Goal: Book appointment/travel/reservation

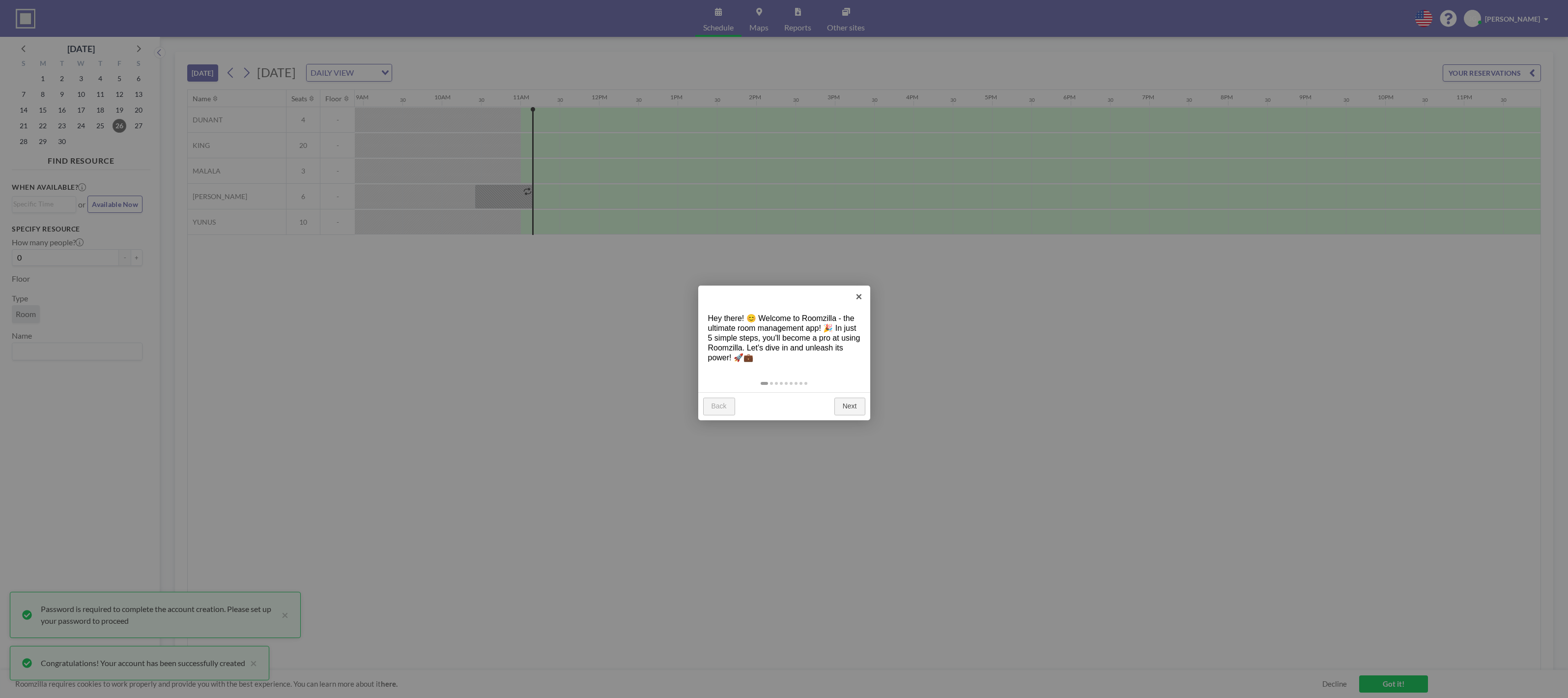
scroll to position [0, 702]
click at [852, 407] on link "Next" at bounding box center [849, 407] width 31 height 17
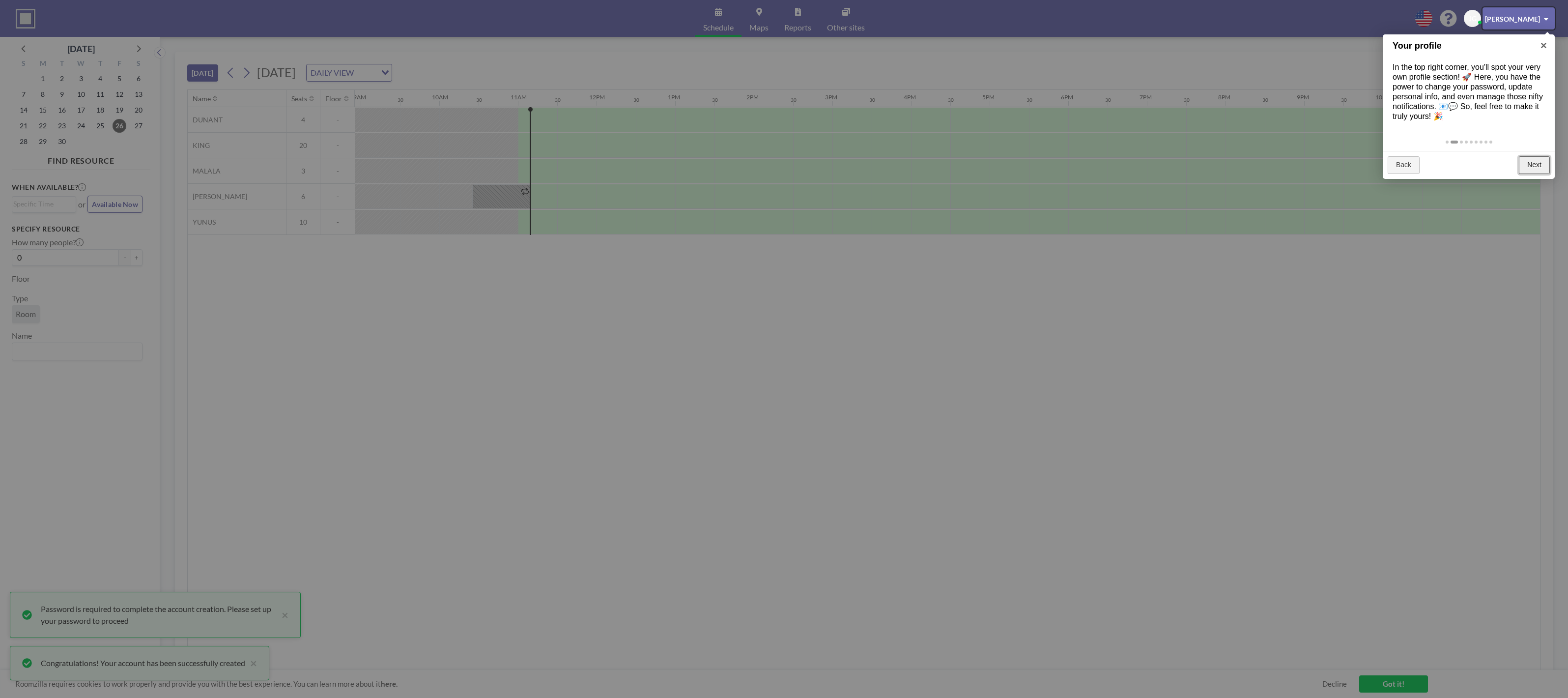
click at [1534, 168] on link "Next" at bounding box center [1534, 165] width 31 height 17
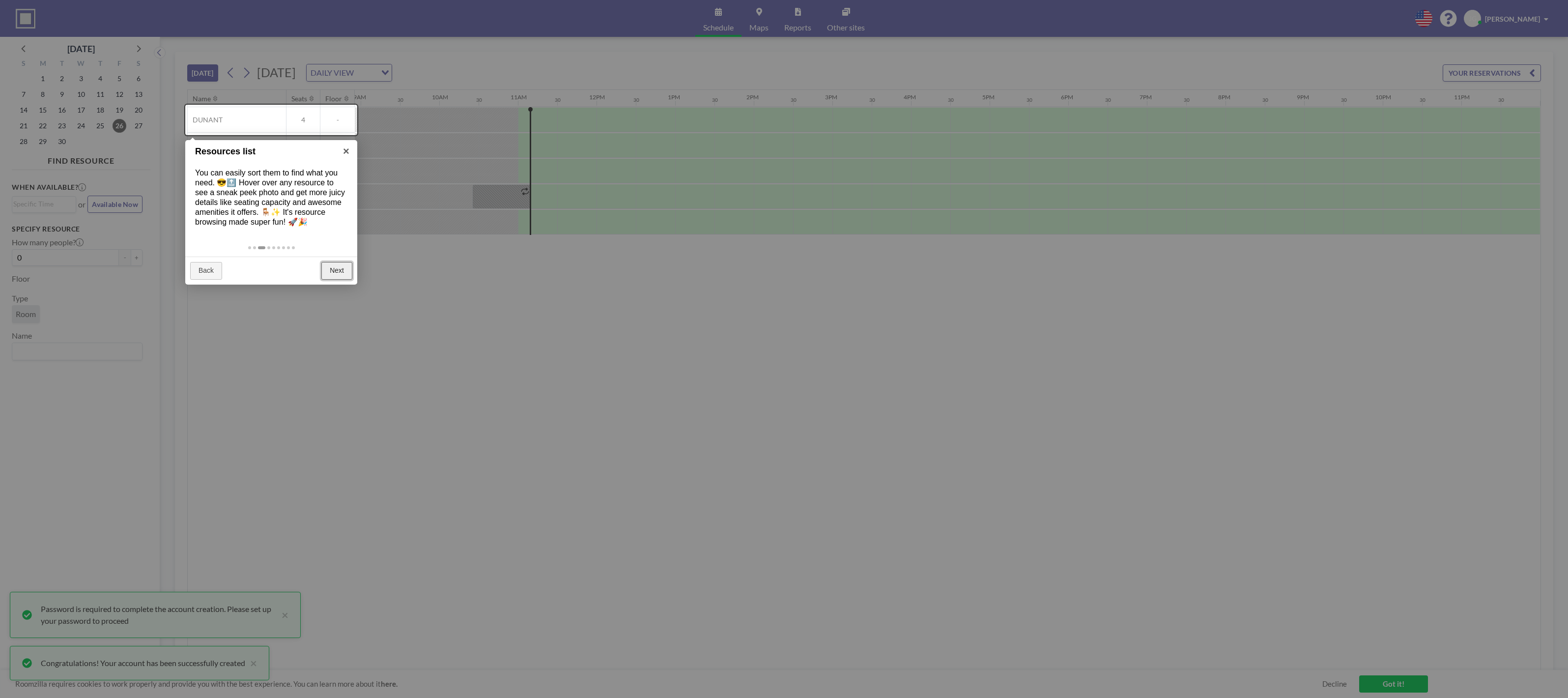
click at [337, 271] on link "Next" at bounding box center [336, 270] width 31 height 17
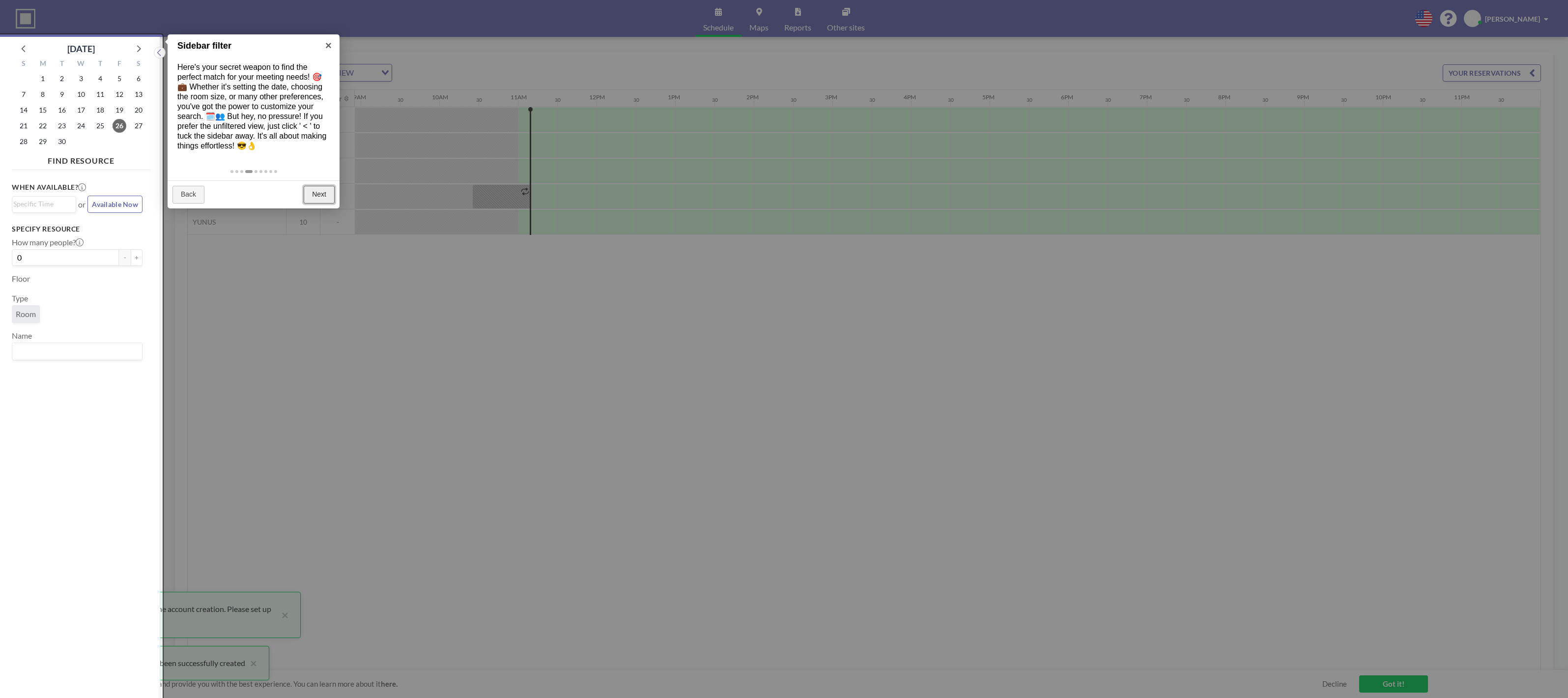
scroll to position [2, 0]
click at [321, 191] on link "Next" at bounding box center [318, 192] width 31 height 17
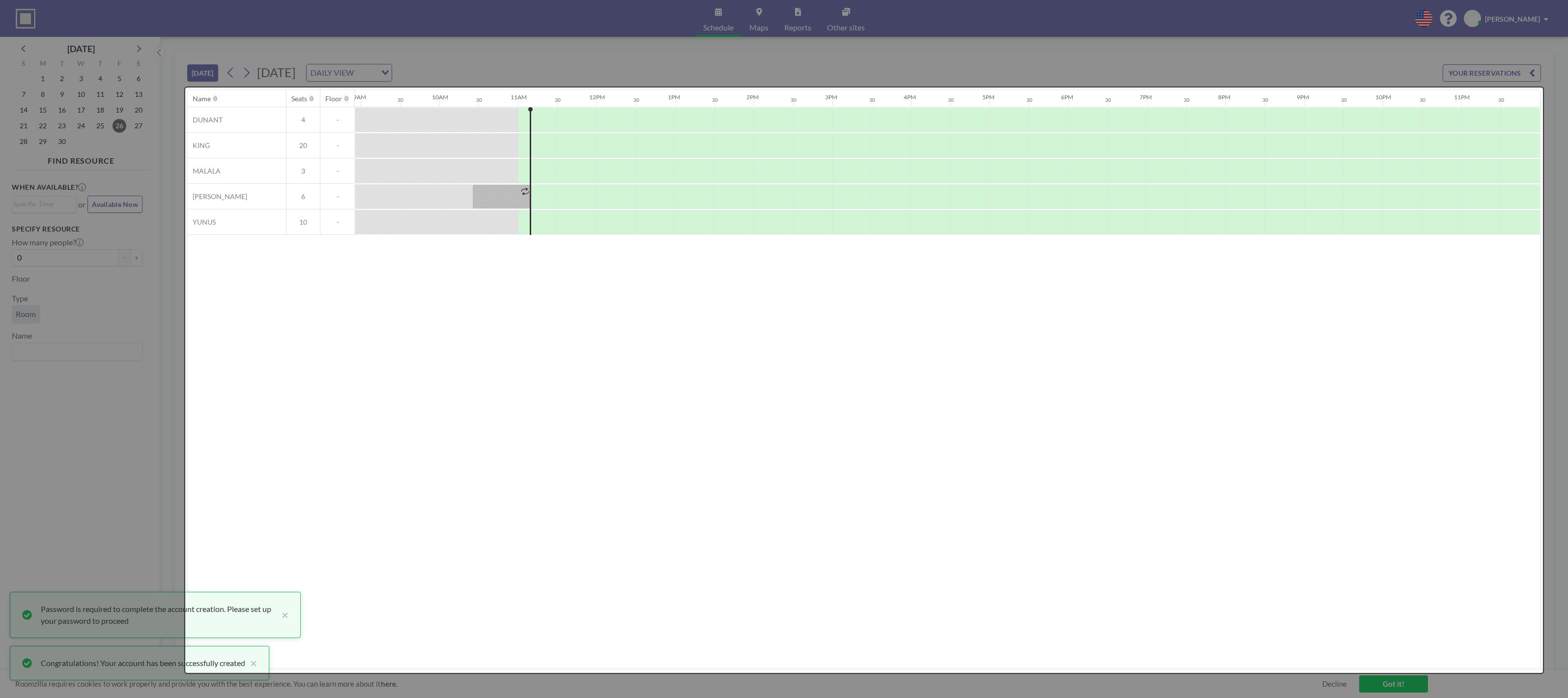
scroll to position [0, 0]
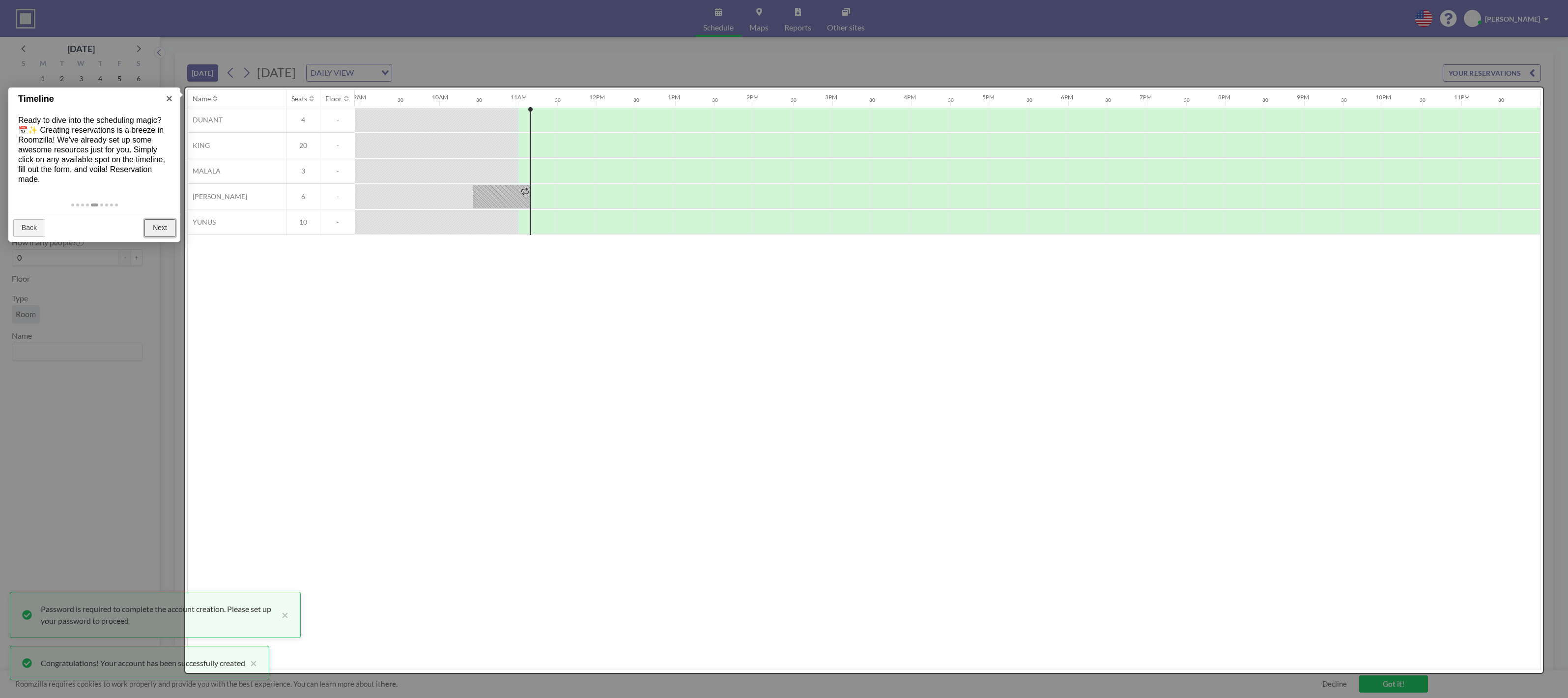
click at [159, 226] on link "Next" at bounding box center [159, 228] width 31 height 17
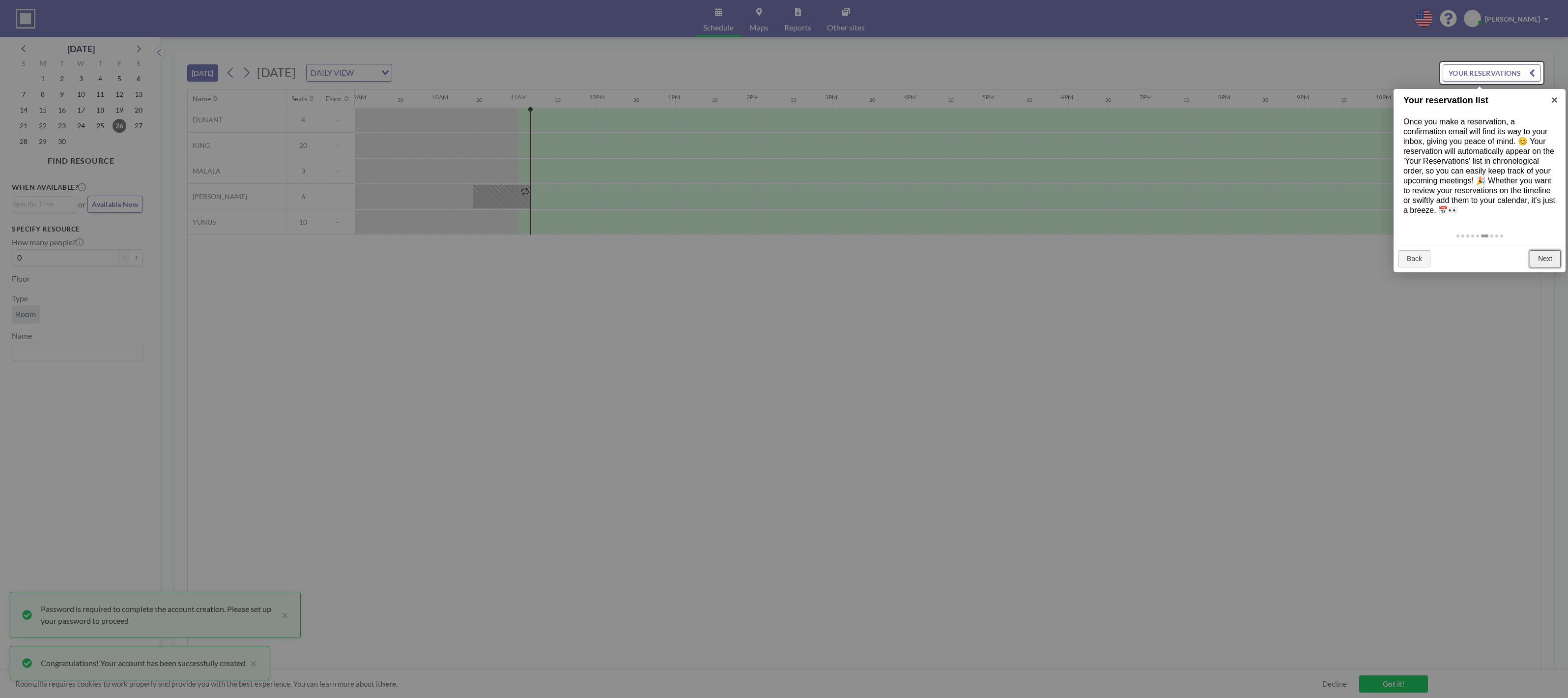
click at [1545, 263] on link "Next" at bounding box center [1544, 258] width 31 height 17
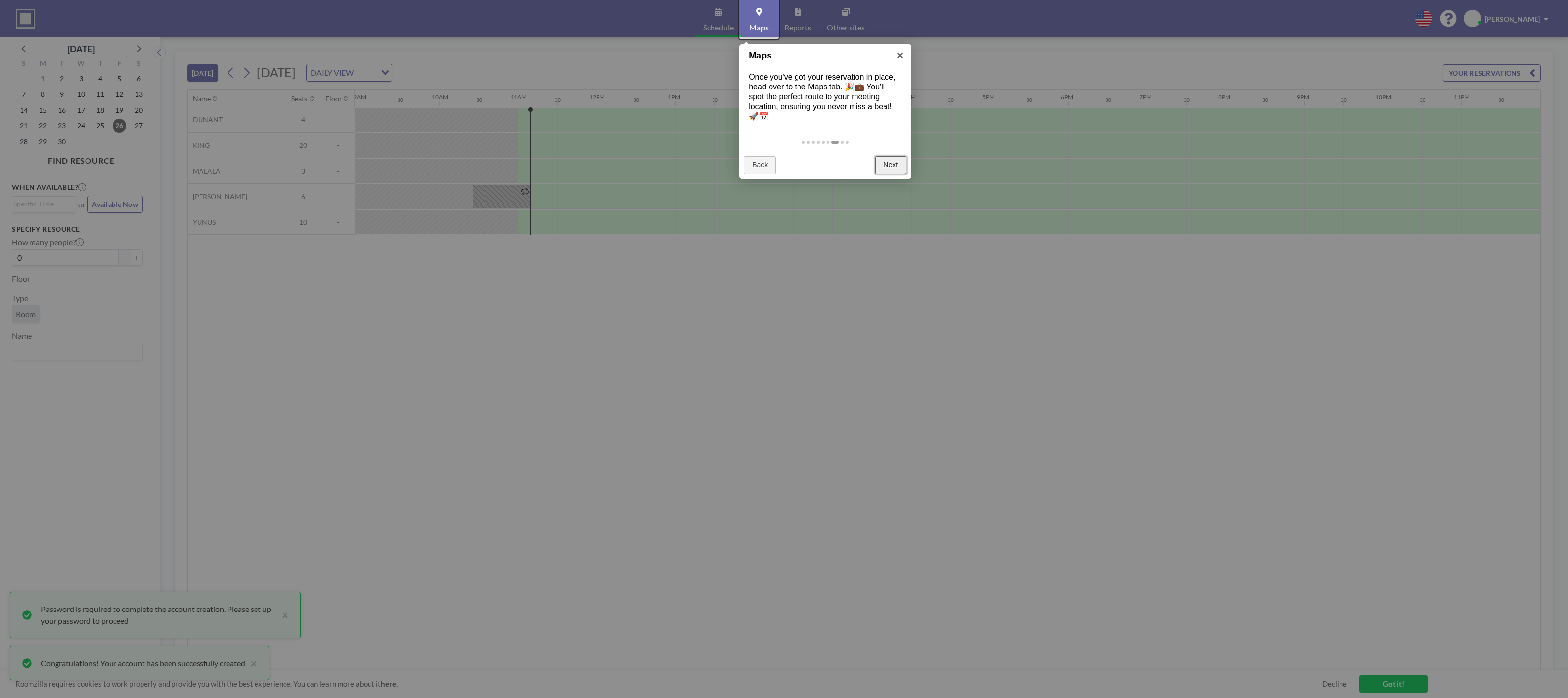
click at [887, 163] on link "Next" at bounding box center [890, 165] width 31 height 17
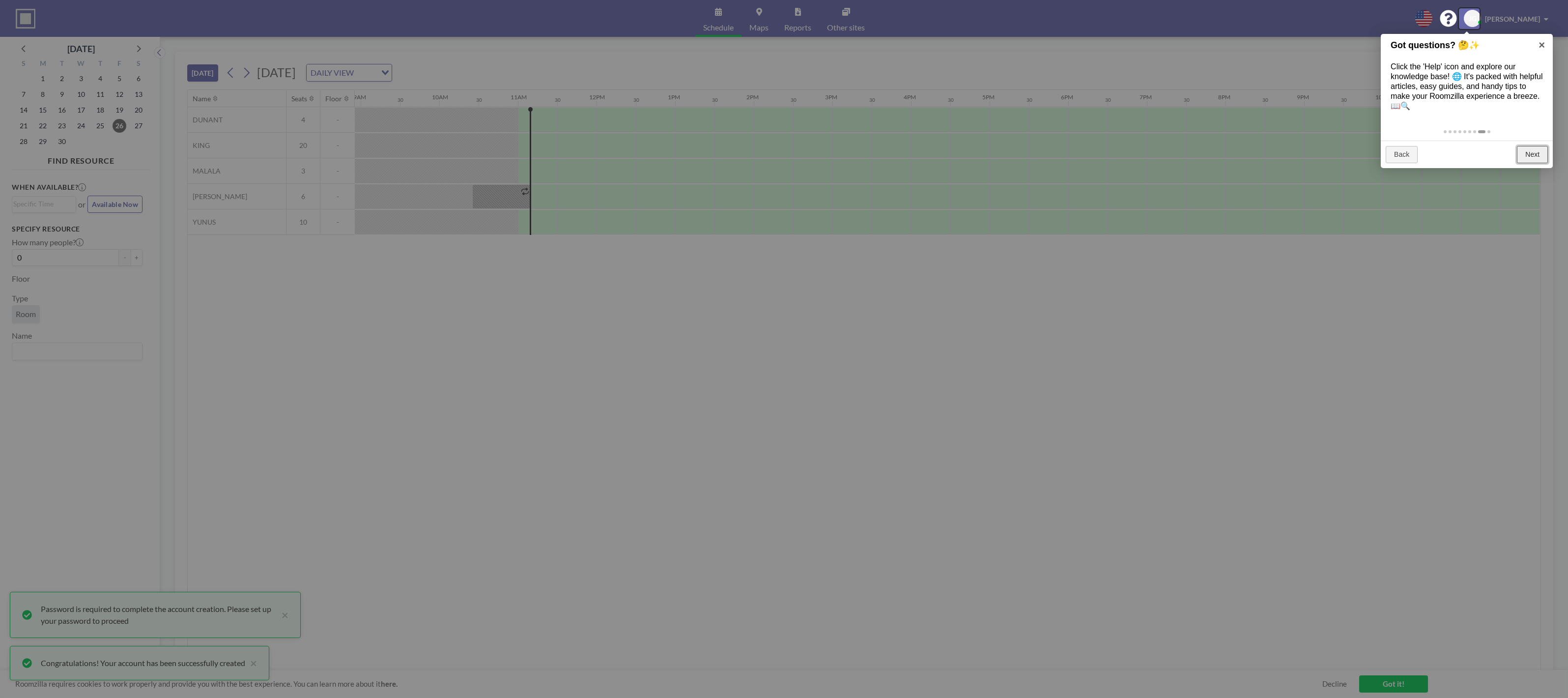
click at [1540, 156] on link "Next" at bounding box center [1532, 154] width 31 height 17
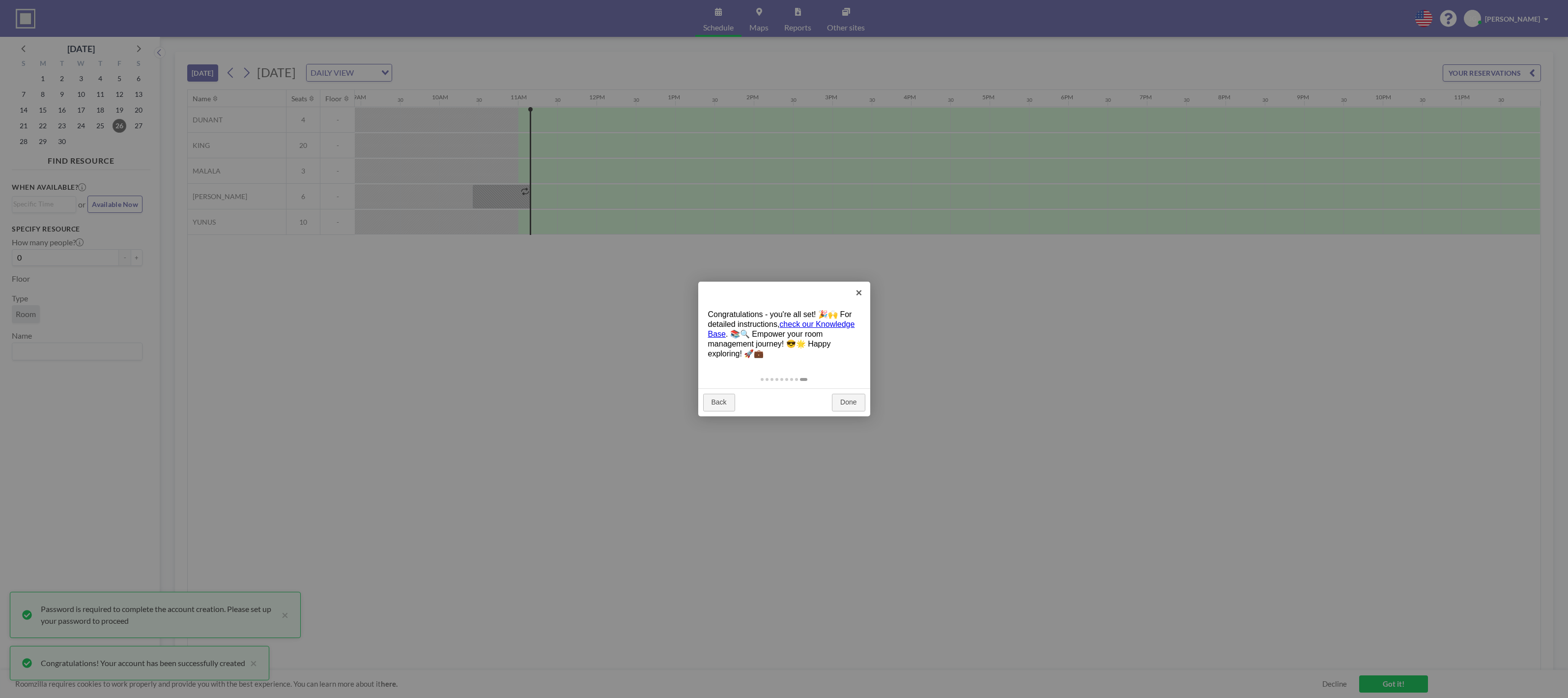
click at [849, 414] on div "Back Done" at bounding box center [784, 403] width 172 height 28
click at [848, 406] on link "Done" at bounding box center [849, 403] width 33 height 17
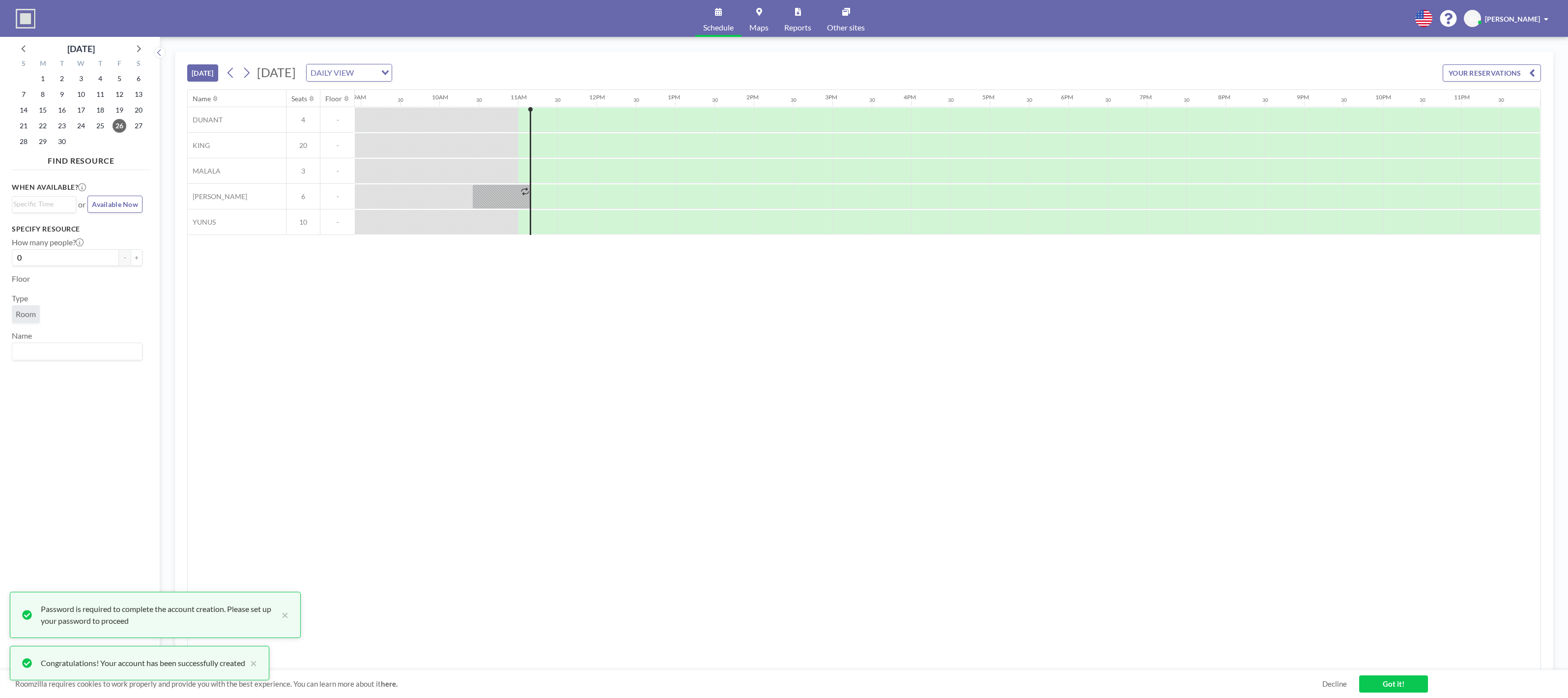
click at [753, 20] on link "Maps" at bounding box center [759, 18] width 35 height 37
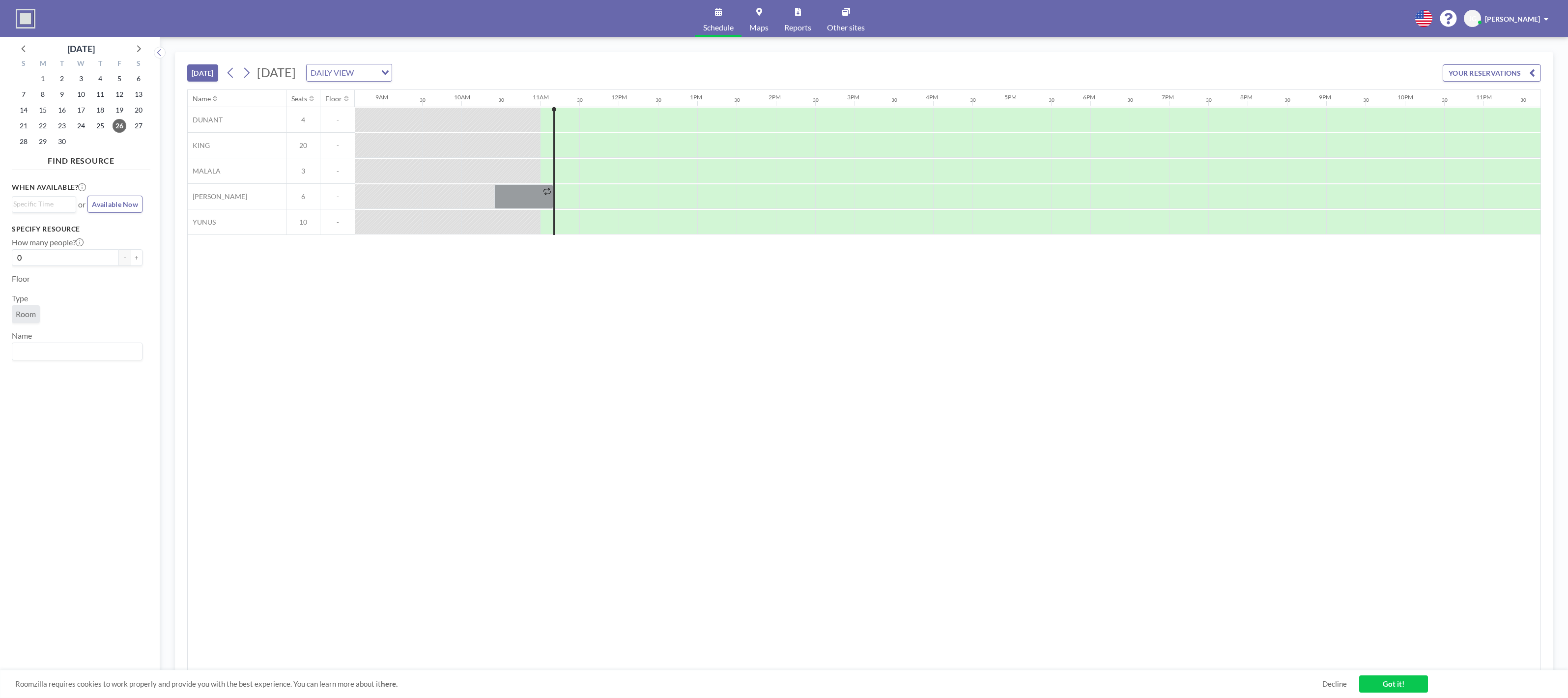
scroll to position [0, 702]
click at [250, 72] on icon at bounding box center [247, 72] width 6 height 10
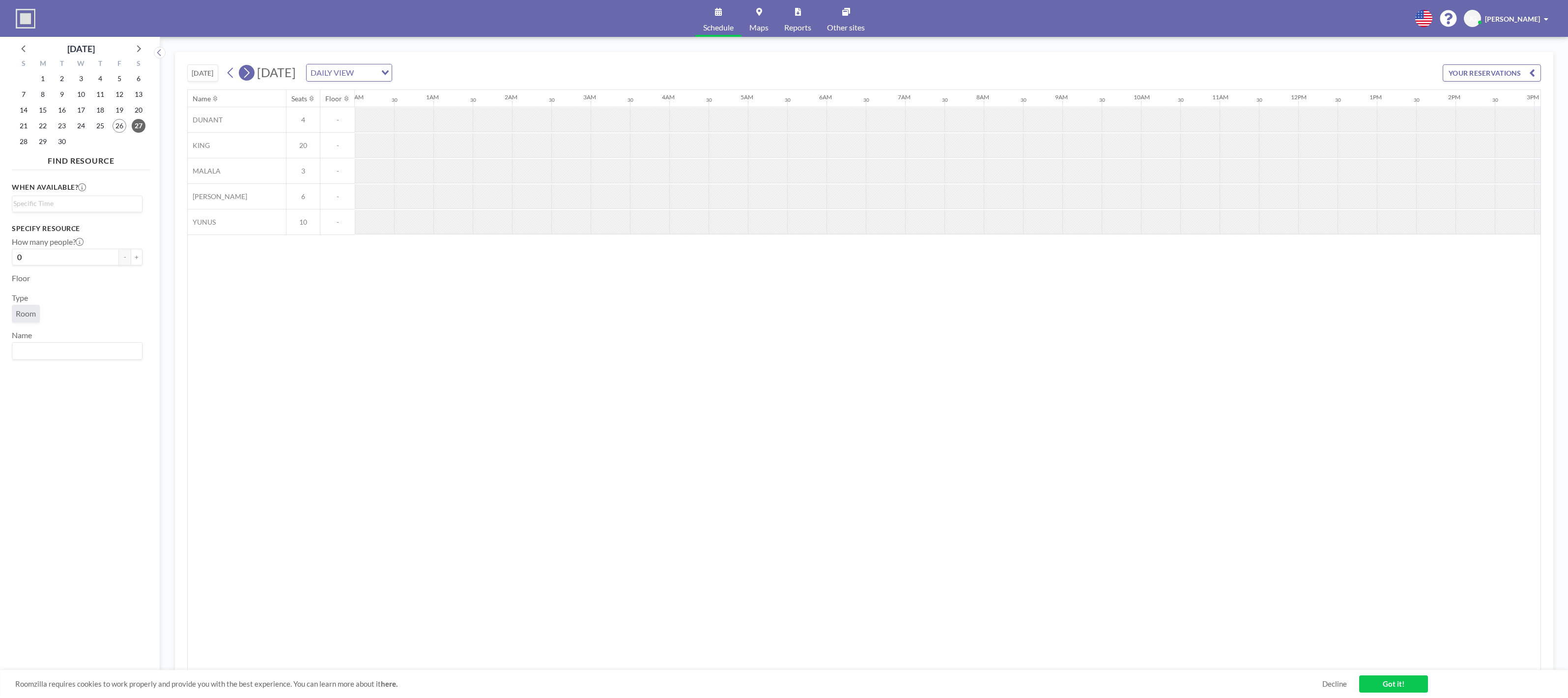
scroll to position [0, 400]
click at [247, 72] on icon at bounding box center [247, 72] width 9 height 15
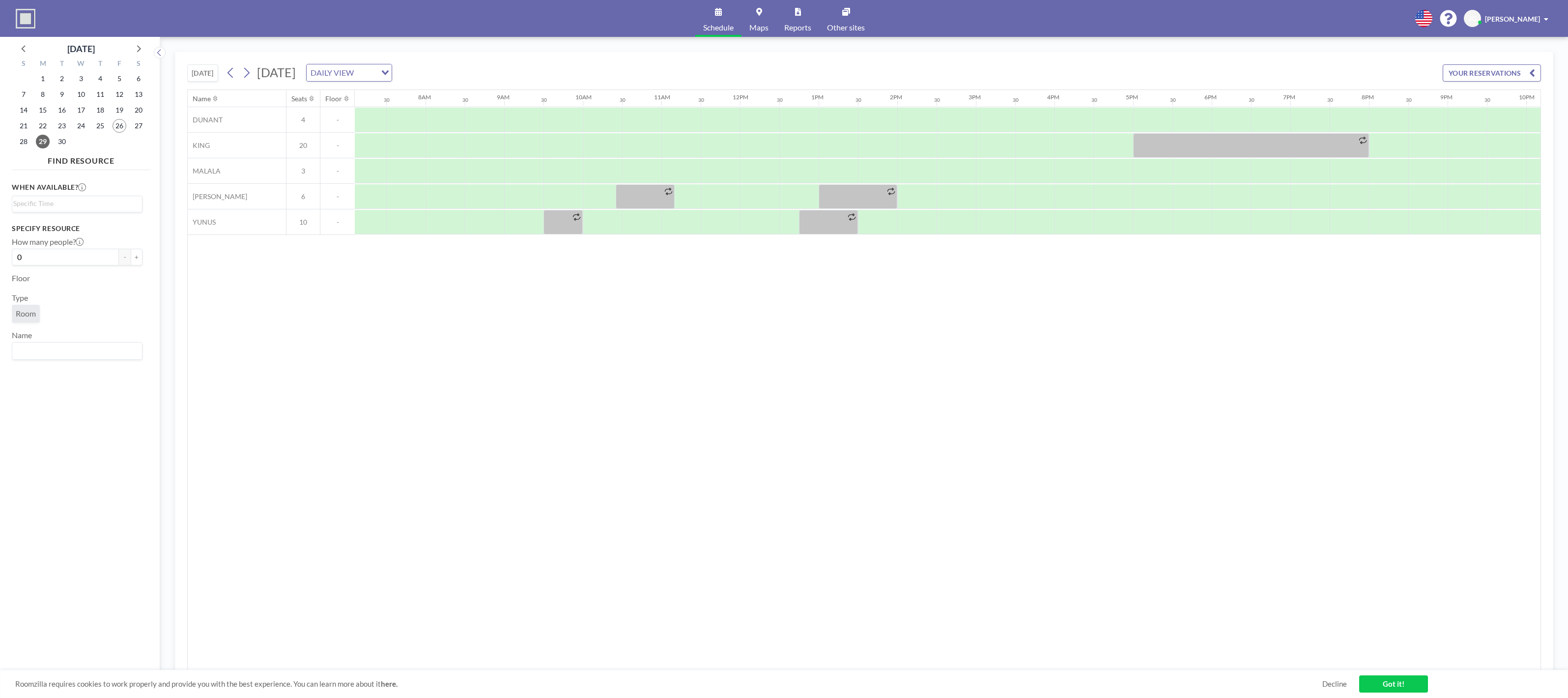
scroll to position [0, 589]
click at [137, 255] on button "+" at bounding box center [136, 257] width 12 height 17
type input "1"
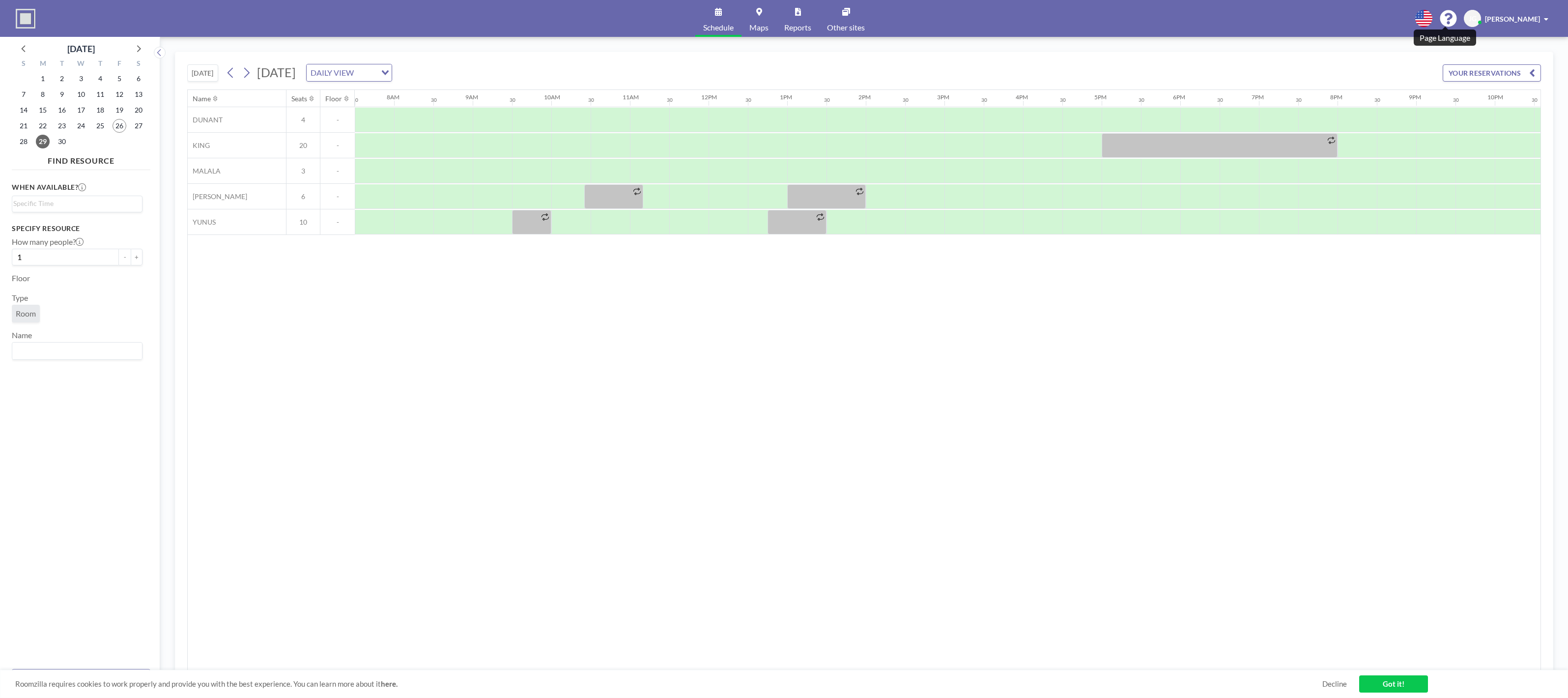
click at [1432, 15] on icon at bounding box center [1424, 18] width 17 height 17
click at [1364, 22] on div at bounding box center [784, 349] width 1568 height 698
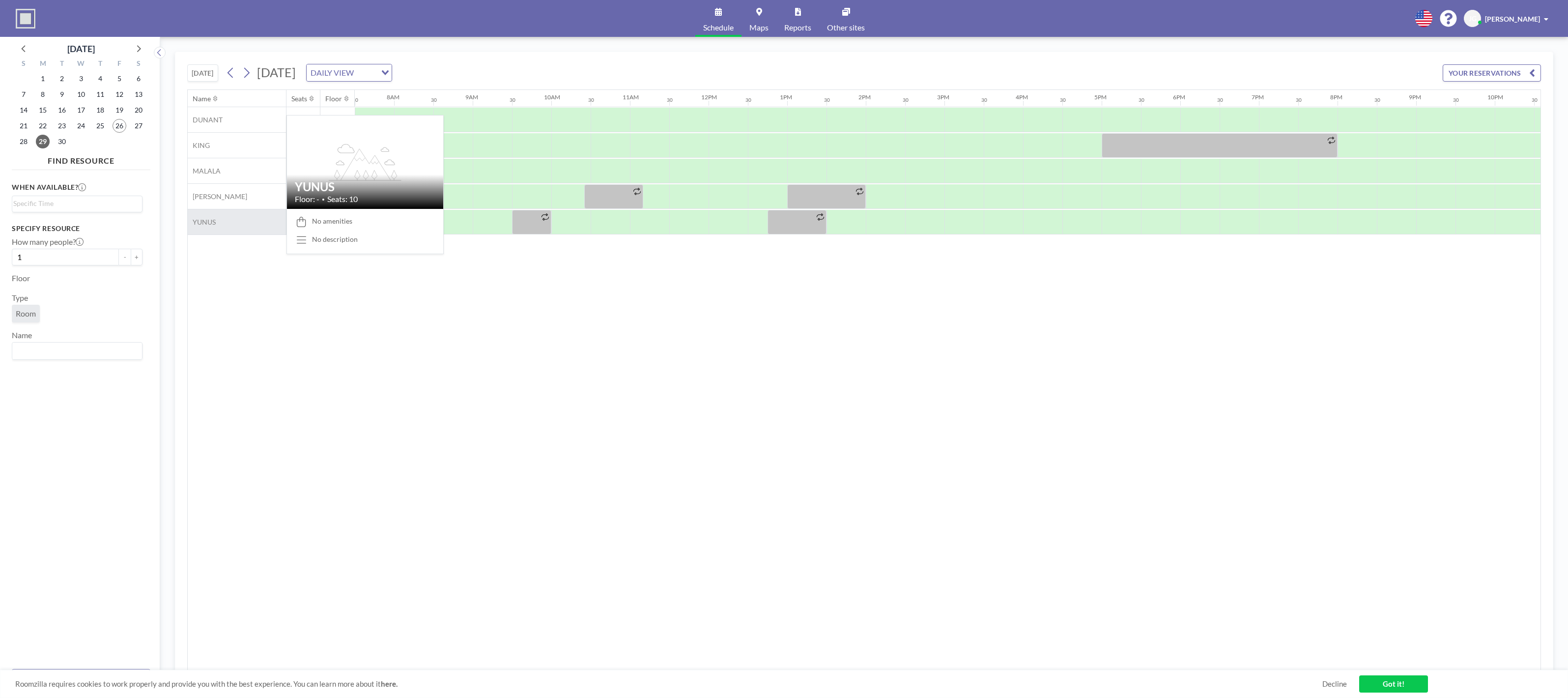
click at [216, 222] on div "YUNUS" at bounding box center [236, 222] width 98 height 25
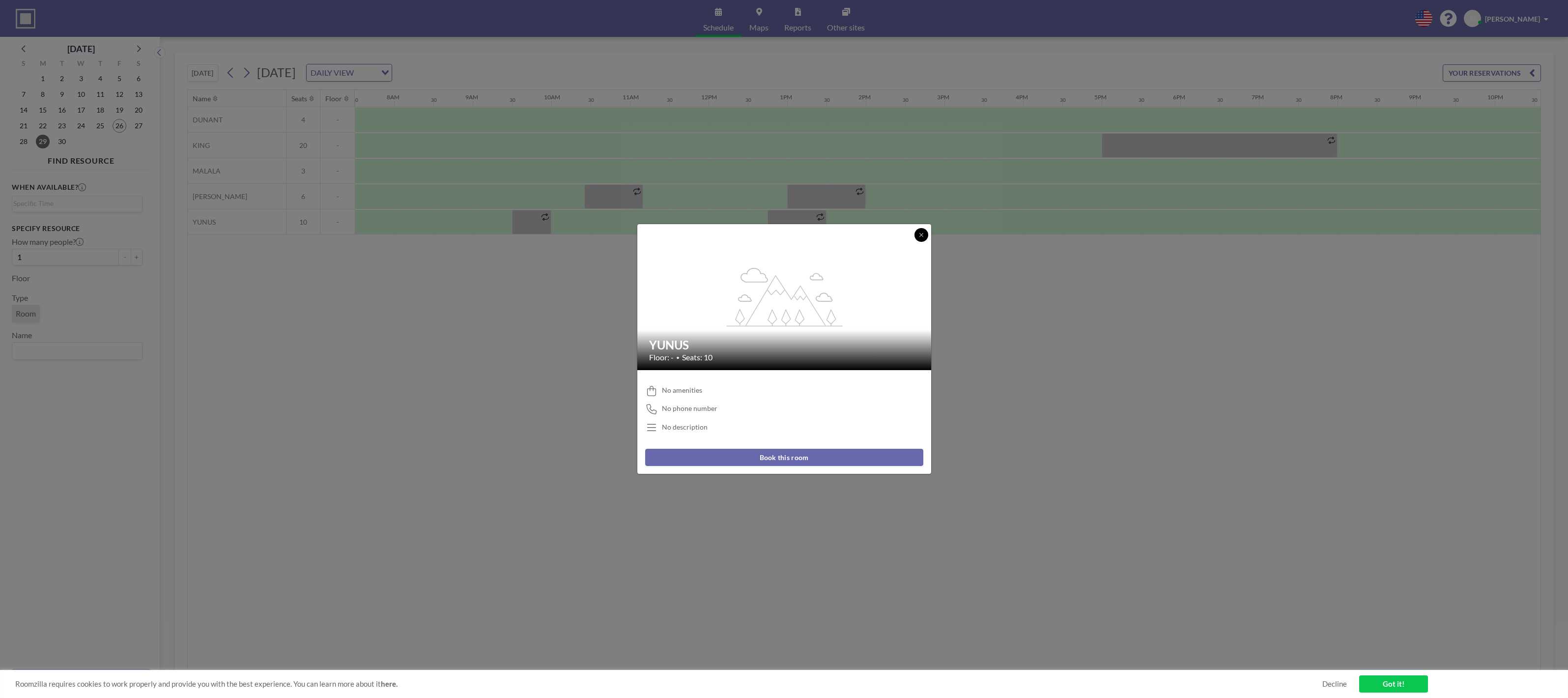
click at [924, 239] on button at bounding box center [921, 234] width 13 height 13
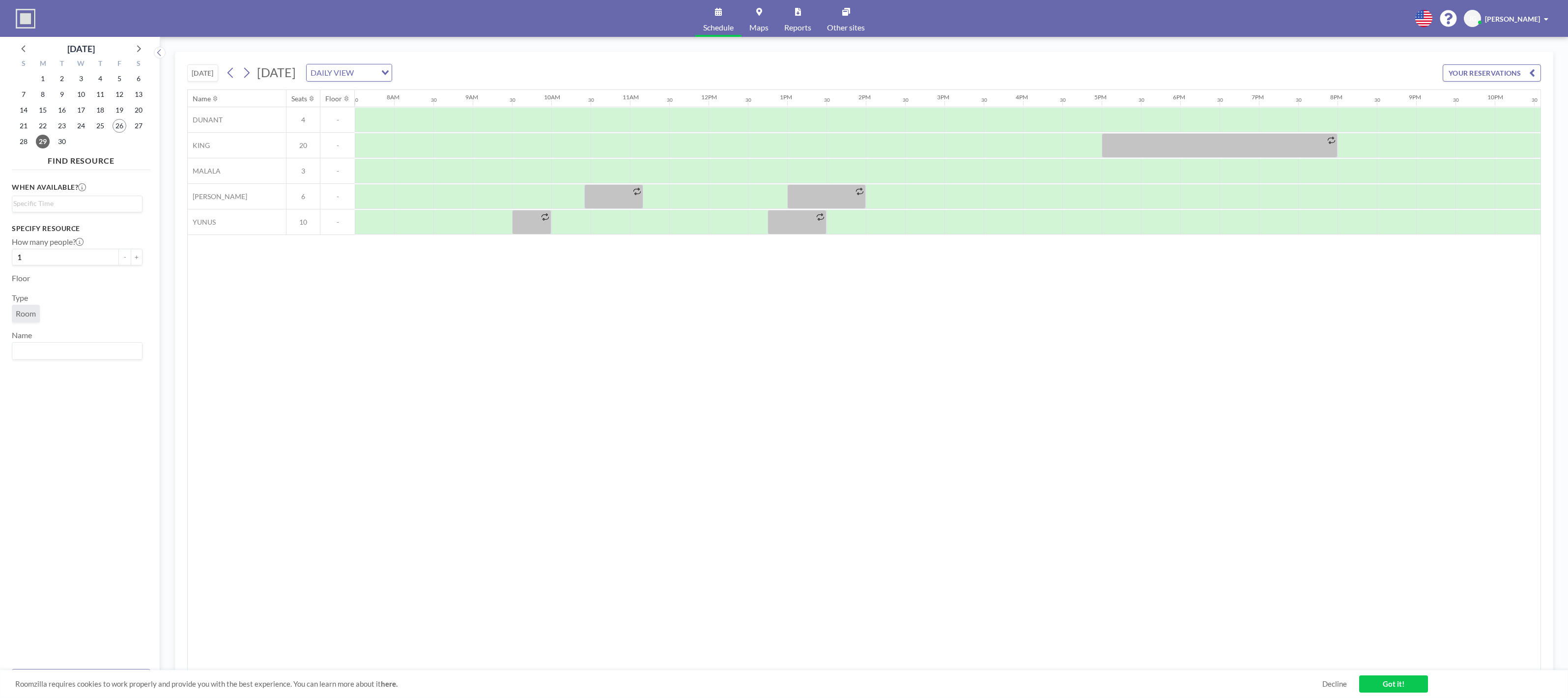
click at [445, 380] on div "Name Seats Floor 12AM 30 1AM 30 2AM 30 3AM 30 4AM 30 5AM 30 6AM 30 7AM 30 8AM 3…" at bounding box center [864, 380] width 1353 height 581
